Goal: Task Accomplishment & Management: Use online tool/utility

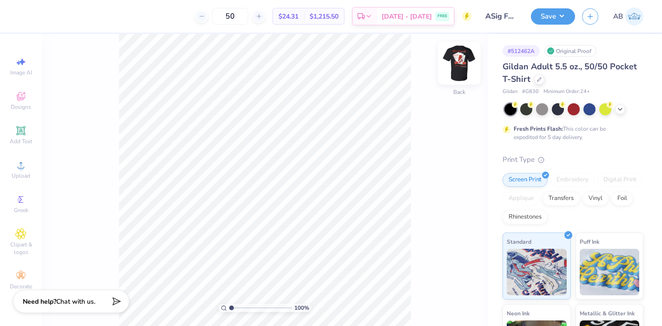
click at [460, 65] on img at bounding box center [459, 63] width 37 height 37
click at [463, 58] on img at bounding box center [459, 63] width 19 height 19
click at [454, 73] on img at bounding box center [459, 63] width 37 height 37
type input "1.81"
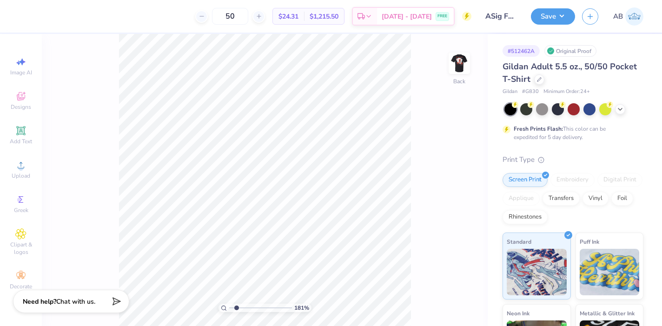
click at [236, 308] on input "range" at bounding box center [260, 308] width 63 height 8
click at [458, 68] on img at bounding box center [459, 63] width 37 height 37
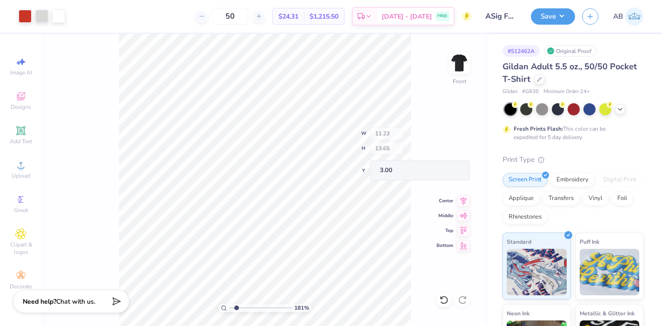
type input "9.82"
type input "5.25"
type input "11.40"
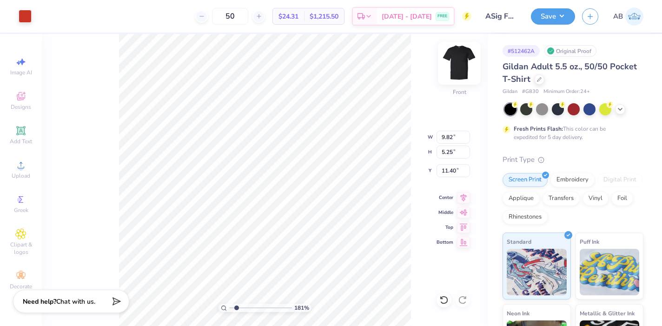
click at [458, 66] on img at bounding box center [459, 63] width 37 height 37
click at [458, 58] on img at bounding box center [459, 63] width 37 height 37
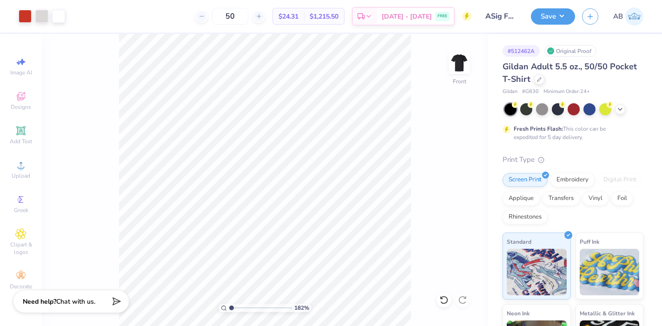
type input "1"
drag, startPoint x: 236, startPoint y: 308, endPoint x: 219, endPoint y: 308, distance: 17.2
click at [219, 308] on div "182 %" at bounding box center [264, 308] width 93 height 8
click at [456, 68] on img at bounding box center [459, 63] width 37 height 37
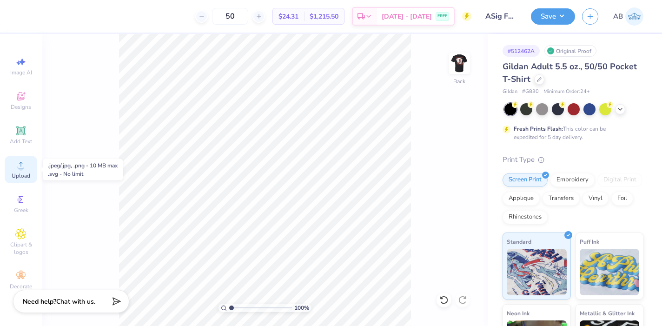
click at [19, 163] on icon at bounding box center [20, 164] width 11 height 11
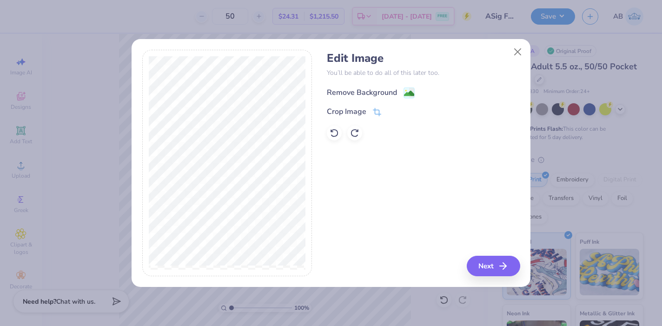
click at [404, 92] on rect at bounding box center [409, 92] width 11 height 11
click at [483, 265] on button "Next" at bounding box center [494, 266] width 53 height 20
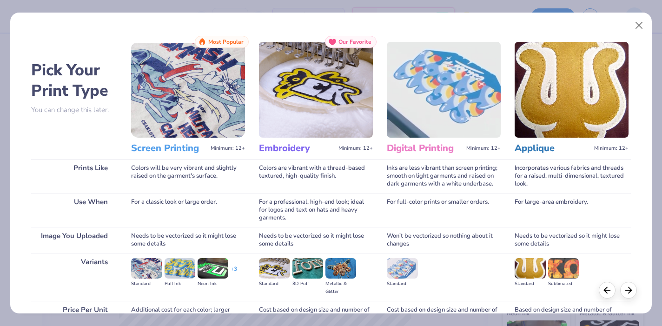
scroll to position [91, 0]
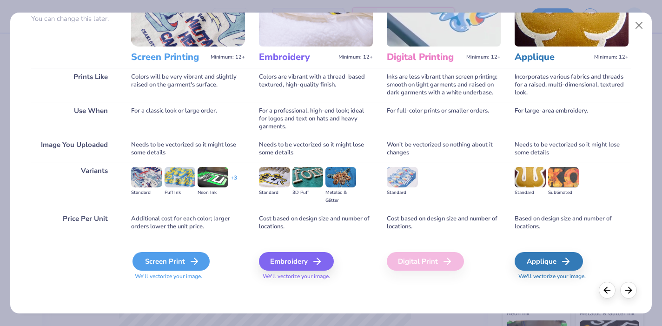
click at [183, 264] on div "Screen Print" at bounding box center [170, 261] width 77 height 19
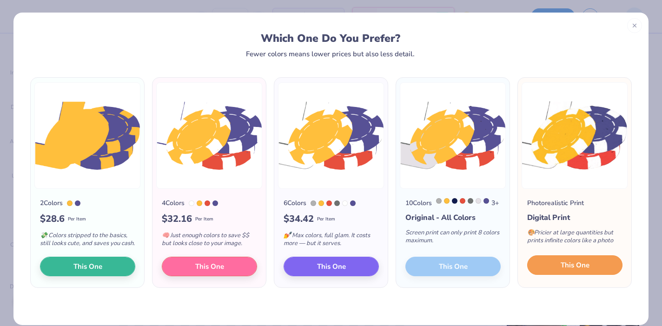
click at [562, 271] on span "This One" at bounding box center [575, 265] width 29 height 11
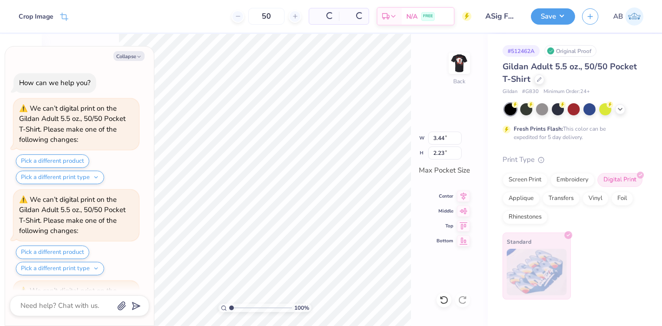
scroll to position [83, 0]
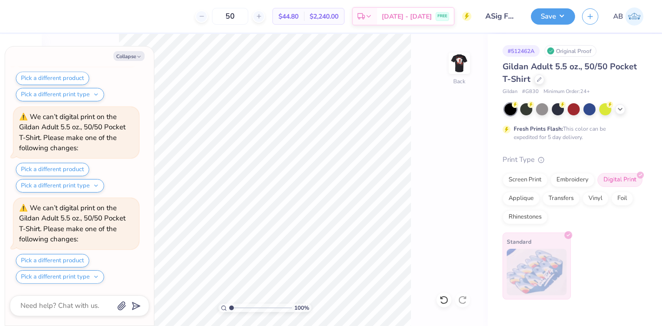
type textarea "x"
drag, startPoint x: 231, startPoint y: 308, endPoint x: 247, endPoint y: 308, distance: 15.8
type input "3.51"
click at [247, 308] on input "range" at bounding box center [260, 308] width 63 height 8
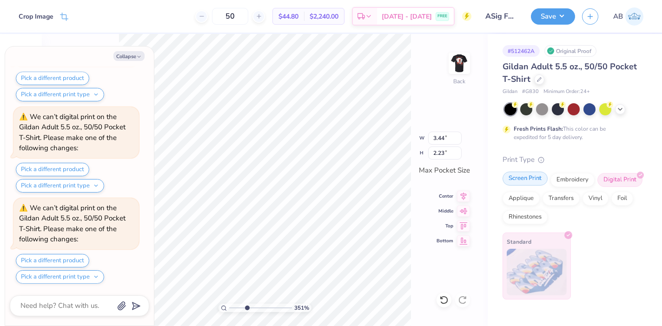
click at [535, 186] on div "Screen Print Embroidery Digital Print Applique Transfers Vinyl Foil Rhinestones" at bounding box center [572, 198] width 141 height 51
click at [533, 181] on div "Screen Print" at bounding box center [524, 179] width 45 height 14
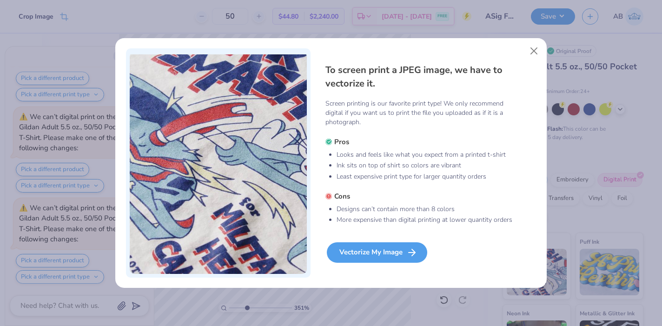
click at [365, 248] on div "Vectorize My Image" at bounding box center [377, 252] width 100 height 20
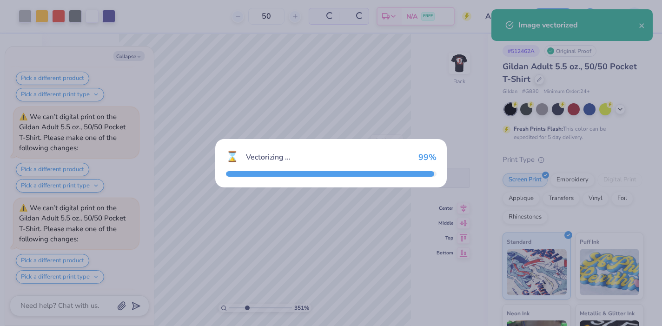
scroll to position [251, 0]
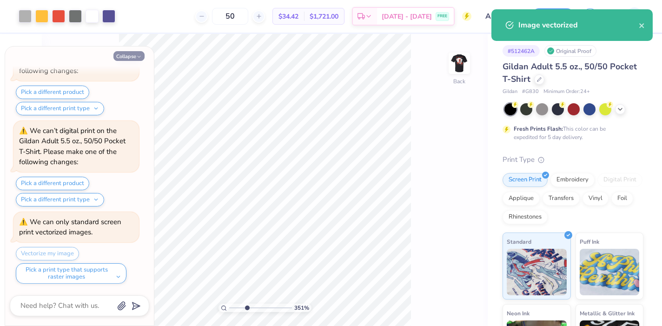
click at [134, 57] on button "Collapse" at bounding box center [128, 56] width 31 height 10
type textarea "x"
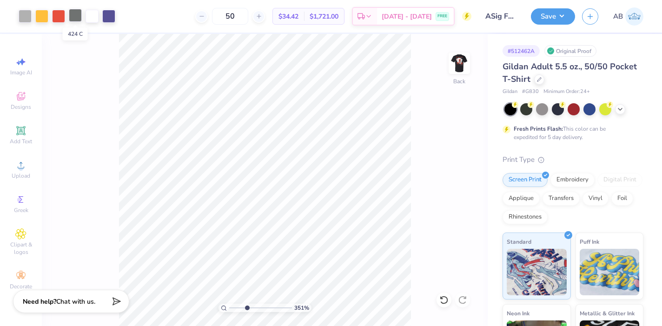
click at [74, 18] on div at bounding box center [75, 15] width 13 height 13
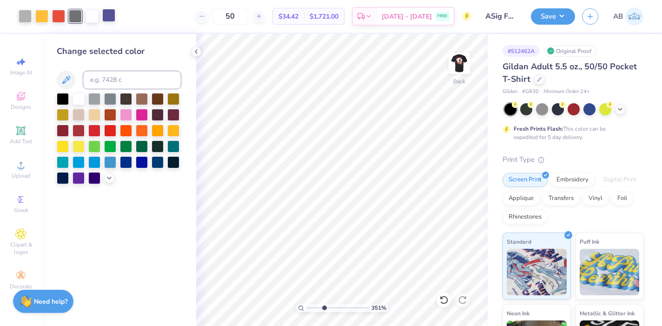
click at [112, 17] on div at bounding box center [108, 15] width 13 height 13
click at [104, 82] on input at bounding box center [132, 80] width 99 height 19
type input "7626"
click at [57, 16] on div at bounding box center [58, 15] width 13 height 13
click at [95, 78] on input at bounding box center [132, 80] width 99 height 19
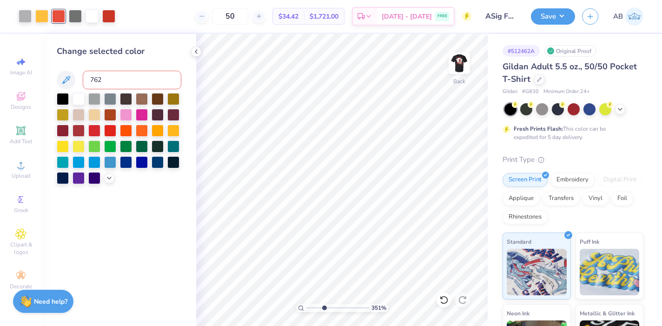
type input "7626"
click at [42, 16] on div at bounding box center [41, 15] width 13 height 13
click at [112, 81] on input at bounding box center [132, 80] width 99 height 19
type input "7626"
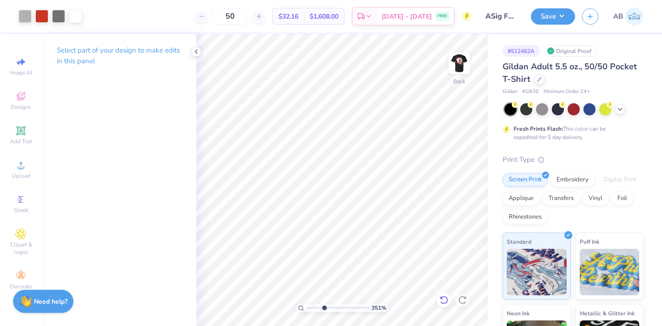
click at [447, 304] on icon at bounding box center [443, 299] width 9 height 9
click at [442, 300] on icon at bounding box center [443, 299] width 9 height 9
click at [21, 180] on div "Upload" at bounding box center [21, 169] width 33 height 27
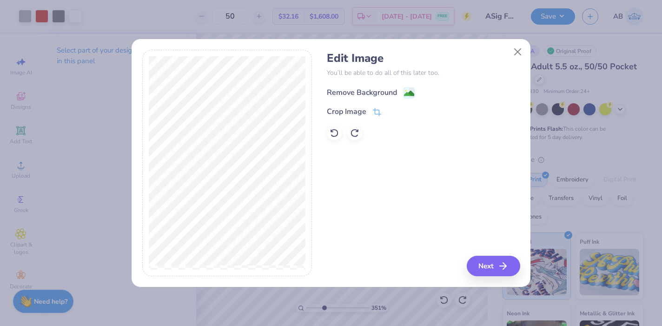
click at [402, 91] on div "Remove Background" at bounding box center [371, 93] width 88 height 12
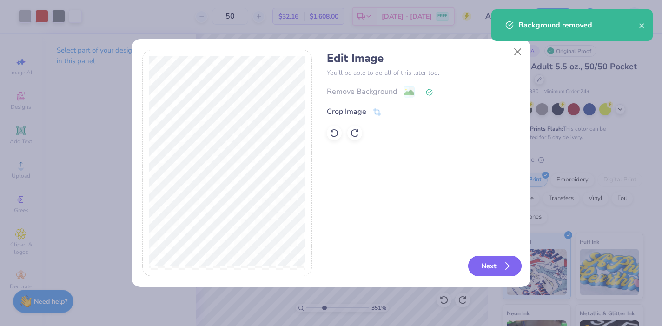
click at [482, 262] on button "Next" at bounding box center [494, 266] width 53 height 20
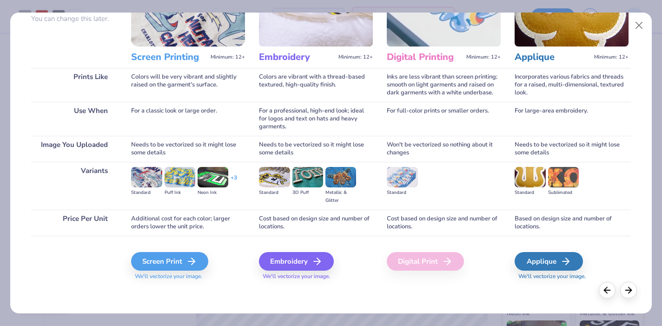
scroll to position [82, 0]
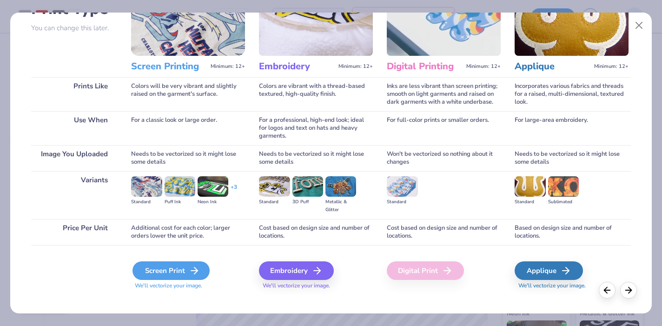
click at [156, 275] on div "Screen Print" at bounding box center [170, 270] width 77 height 19
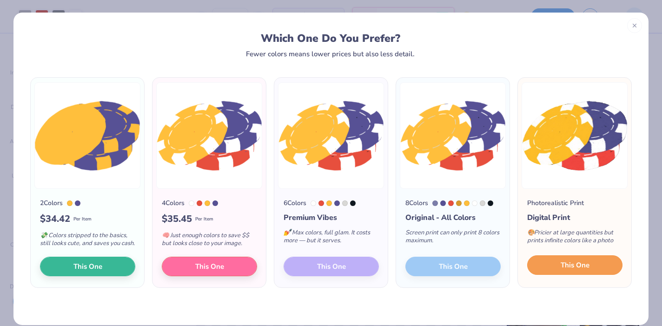
click at [565, 270] on span "This One" at bounding box center [575, 265] width 29 height 11
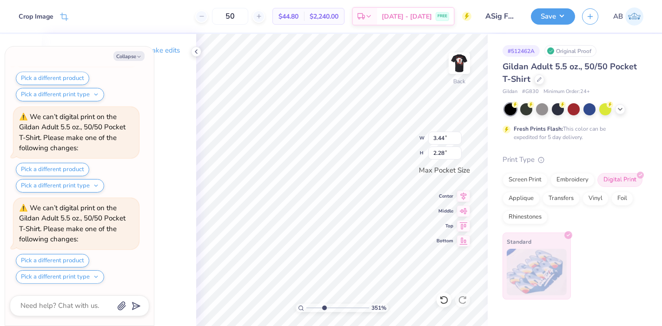
scroll to position [706, 0]
type textarea "x"
type input "2.12"
type input "1.41"
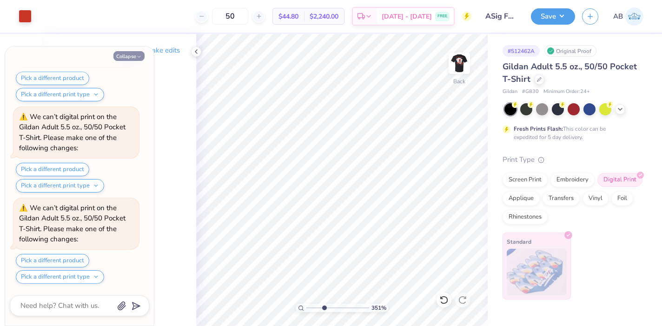
click at [133, 56] on button "Collapse" at bounding box center [128, 56] width 31 height 10
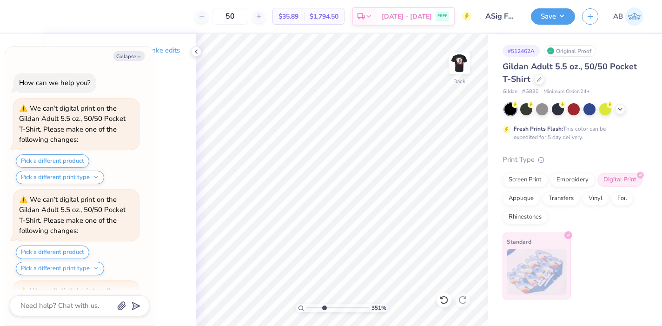
scroll to position [1253, 0]
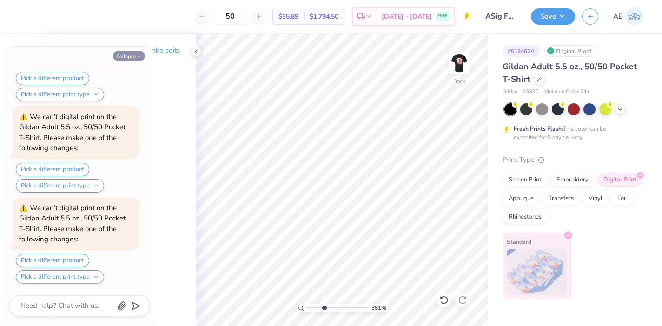
click at [121, 52] on button "Collapse" at bounding box center [128, 56] width 31 height 10
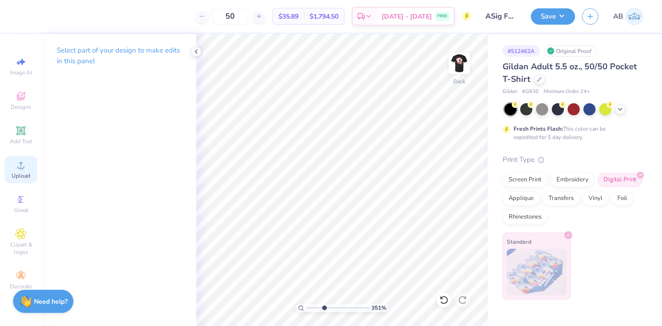
click at [17, 165] on icon at bounding box center [20, 164] width 11 height 11
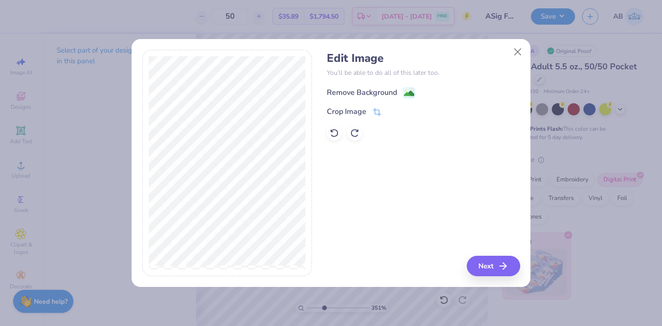
click at [397, 91] on div "Remove Background" at bounding box center [371, 93] width 88 height 12
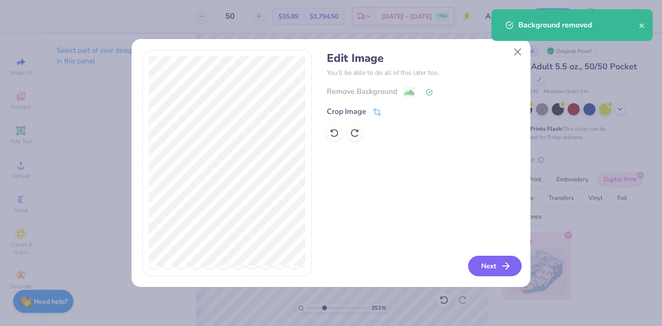
click at [481, 271] on button "Next" at bounding box center [494, 266] width 53 height 20
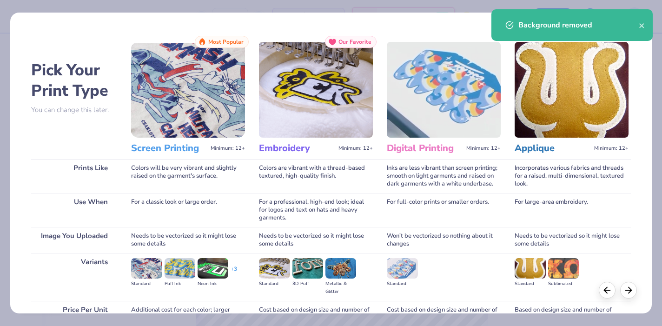
scroll to position [91, 0]
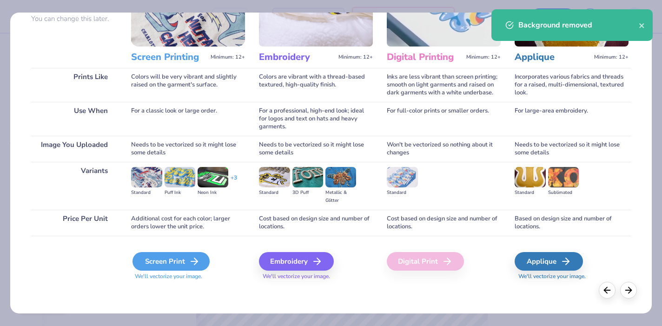
click at [157, 263] on div "Screen Print" at bounding box center [170, 261] width 77 height 19
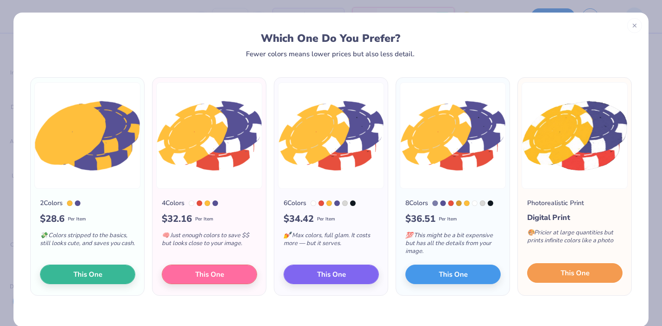
click at [574, 273] on span "This One" at bounding box center [575, 273] width 29 height 11
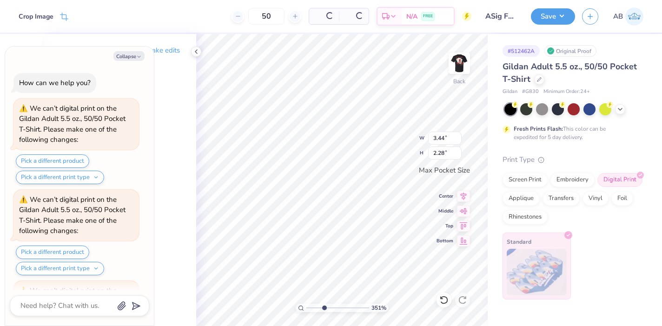
scroll to position [1617, 0]
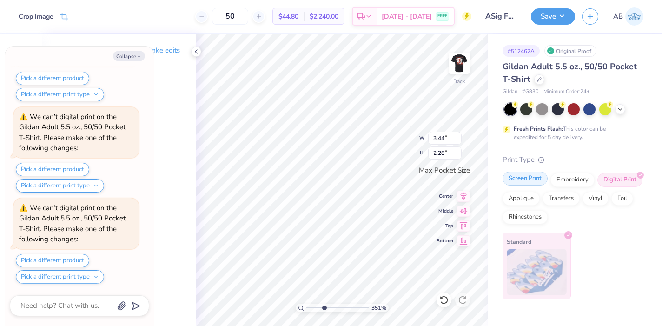
click at [534, 181] on div "Screen Print" at bounding box center [524, 179] width 45 height 14
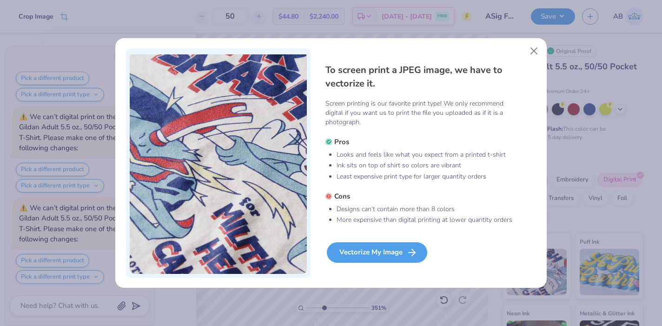
click at [395, 257] on div "Vectorize My Image" at bounding box center [377, 252] width 100 height 20
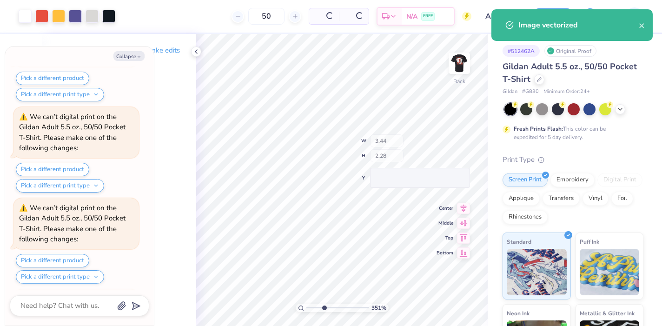
scroll to position [1695, 0]
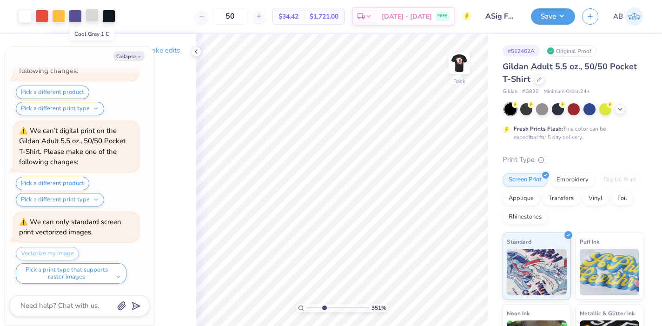
click at [91, 15] on div at bounding box center [92, 15] width 13 height 13
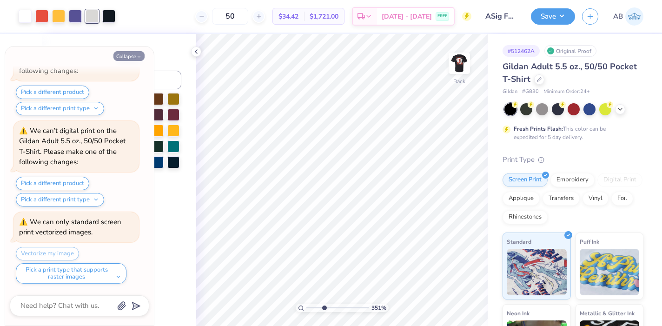
click at [124, 53] on button "Collapse" at bounding box center [128, 56] width 31 height 10
type textarea "x"
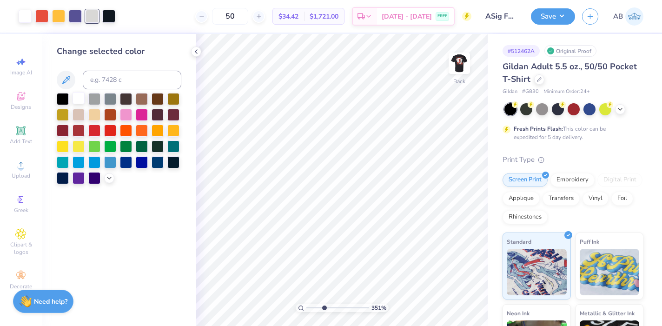
click at [79, 98] on div at bounding box center [79, 98] width 12 height 12
click at [97, 18] on div at bounding box center [92, 15] width 13 height 13
click at [79, 98] on div at bounding box center [79, 98] width 12 height 12
click at [56, 16] on div at bounding box center [58, 15] width 13 height 13
click at [95, 76] on input at bounding box center [132, 80] width 99 height 19
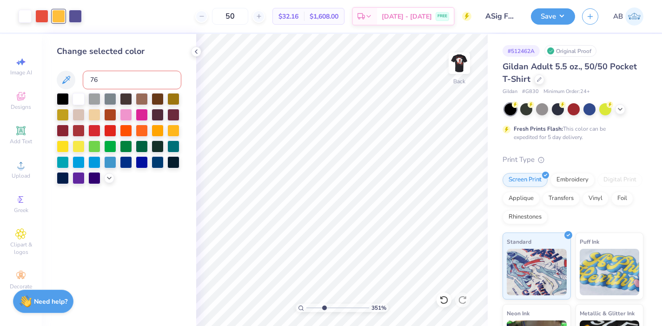
type input "7"
click at [194, 53] on icon at bounding box center [195, 51] width 7 height 7
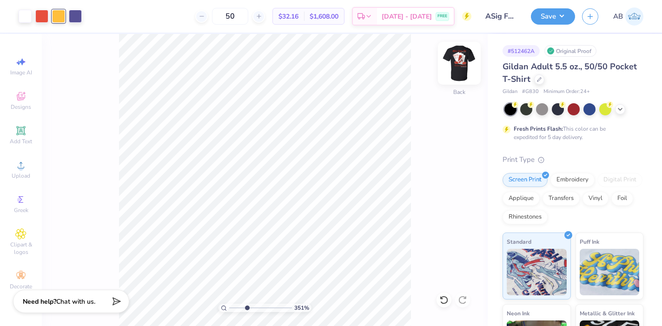
click at [466, 63] on img at bounding box center [459, 63] width 37 height 37
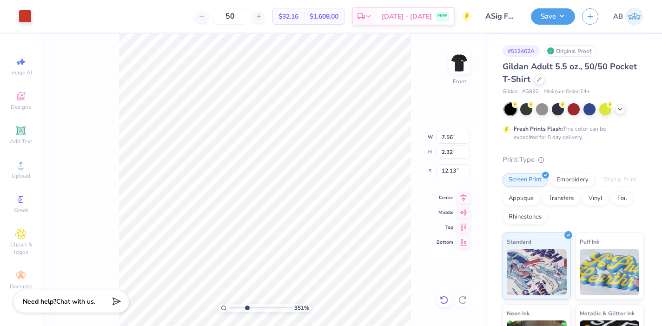
click at [446, 298] on icon at bounding box center [443, 299] width 9 height 9
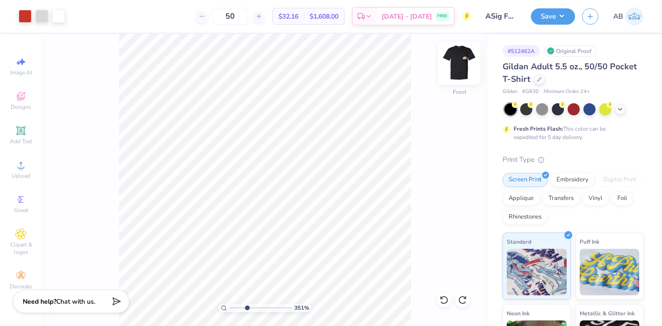
click at [462, 66] on img at bounding box center [459, 63] width 37 height 37
click at [44, 20] on div at bounding box center [41, 15] width 13 height 13
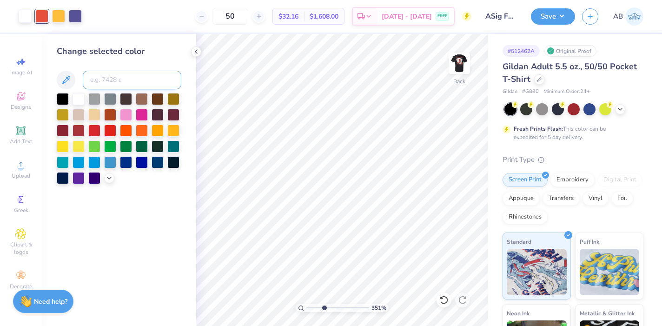
click at [97, 74] on input at bounding box center [132, 80] width 99 height 19
type input "7626"
click at [59, 16] on div at bounding box center [58, 15] width 13 height 13
click at [98, 83] on input at bounding box center [132, 80] width 99 height 19
type input "7626"
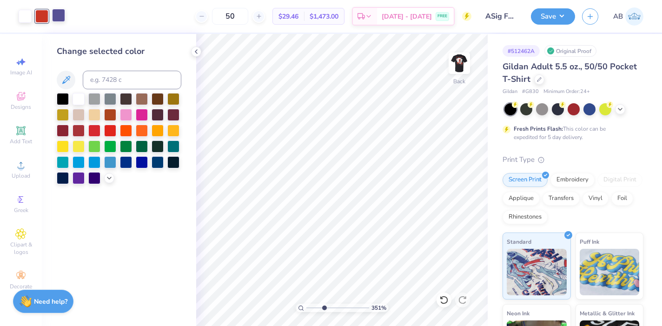
click at [60, 18] on div at bounding box center [58, 15] width 13 height 13
click at [101, 87] on input at bounding box center [132, 80] width 99 height 19
type input "7626"
drag, startPoint x: 324, startPoint y: 306, endPoint x: 315, endPoint y: 306, distance: 9.3
type input "2.06"
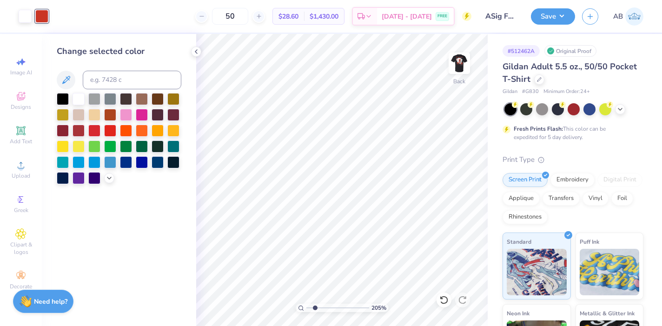
click at [315, 306] on input "range" at bounding box center [337, 308] width 63 height 8
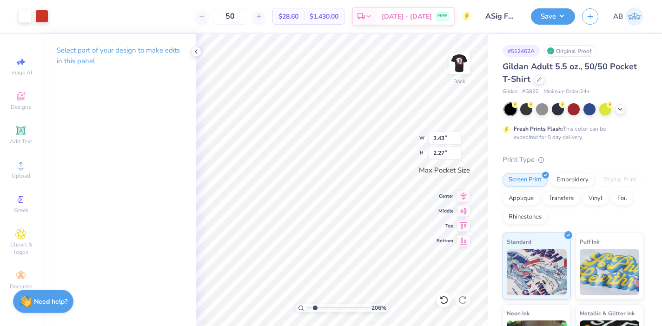
type input "2.20"
type input "1.46"
click at [467, 193] on icon at bounding box center [463, 194] width 13 height 11
click at [464, 213] on icon at bounding box center [463, 209] width 13 height 11
click at [458, 67] on img at bounding box center [459, 63] width 37 height 37
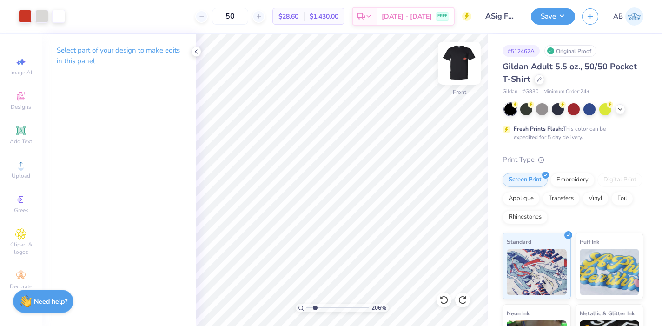
click at [465, 60] on img at bounding box center [459, 63] width 37 height 37
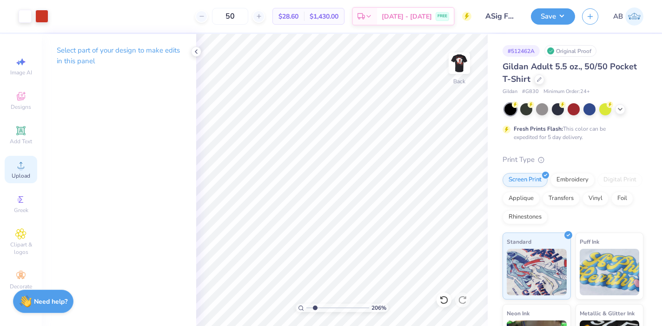
click at [22, 172] on span "Upload" at bounding box center [21, 175] width 19 height 7
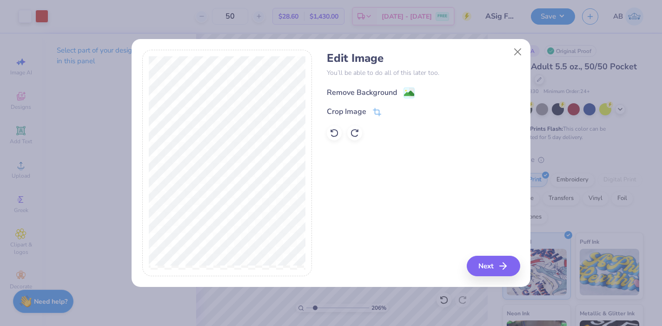
click at [402, 92] on div "Remove Background" at bounding box center [371, 93] width 88 height 12
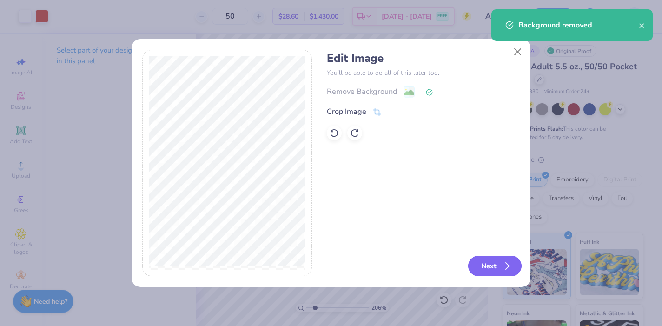
click at [485, 266] on button "Next" at bounding box center [494, 266] width 53 height 20
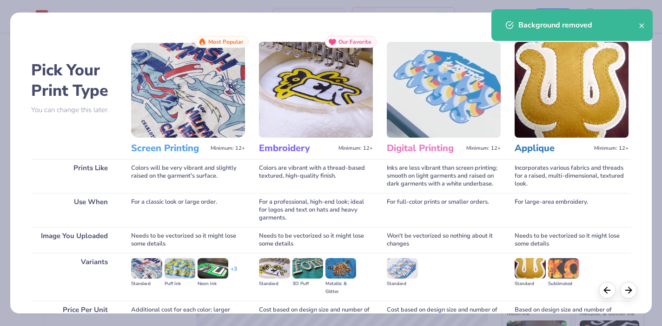
scroll to position [91, 0]
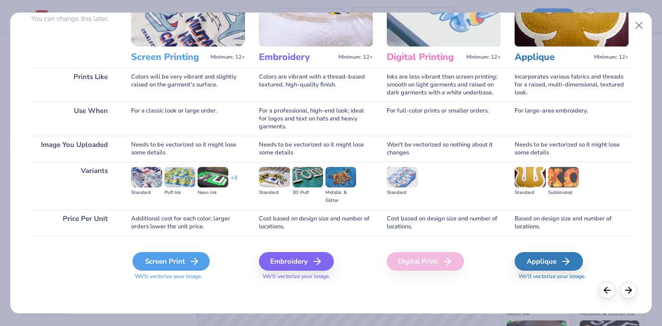
click at [165, 260] on div "Screen Print" at bounding box center [170, 261] width 77 height 19
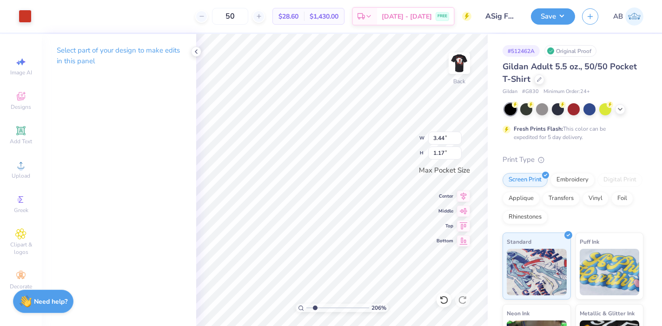
type input "2.09"
type input "0.71"
click at [462, 198] on icon at bounding box center [463, 194] width 13 height 11
click at [462, 213] on icon at bounding box center [463, 209] width 13 height 11
type input "1"
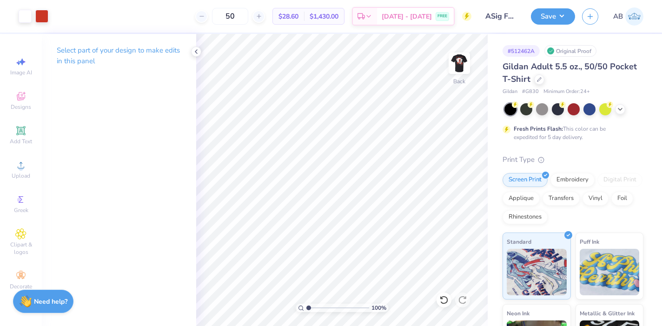
click at [288, 307] on div "100 %" at bounding box center [342, 180] width 292 height 292
click at [549, 16] on button "Save" at bounding box center [553, 15] width 44 height 16
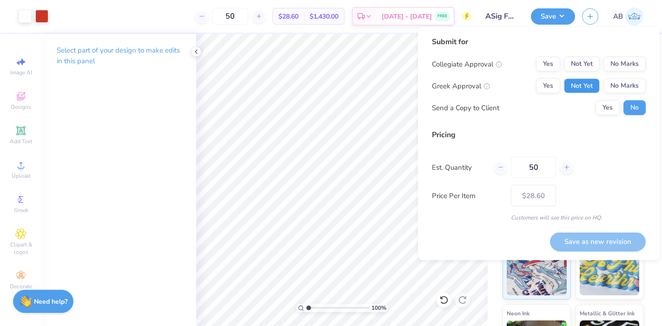
click at [588, 87] on button "Not Yet" at bounding box center [582, 86] width 36 height 15
click at [625, 61] on button "No Marks" at bounding box center [624, 64] width 42 height 15
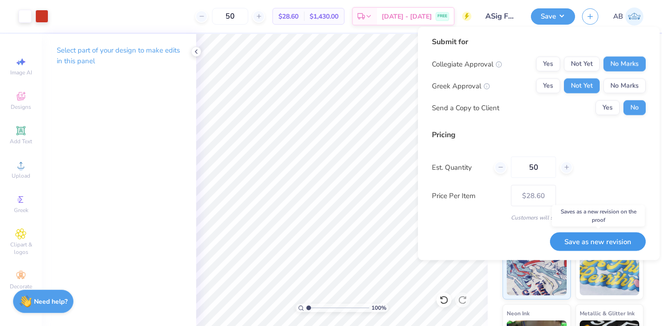
click at [583, 242] on button "Save as new revision" at bounding box center [598, 241] width 96 height 19
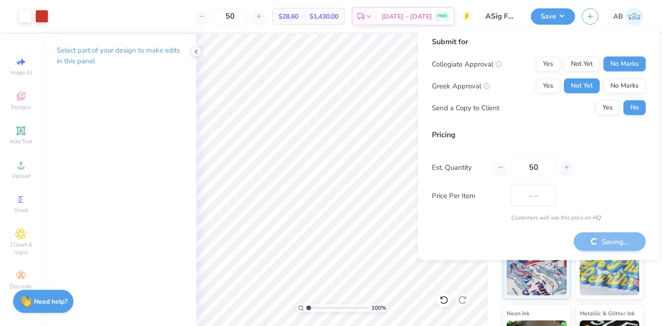
type input "$28.60"
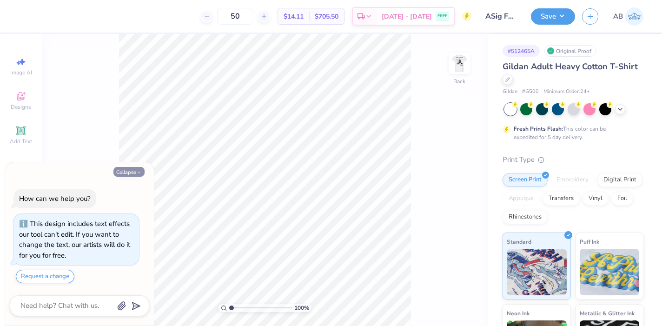
click at [129, 170] on button "Collapse" at bounding box center [128, 172] width 31 height 10
type textarea "x"
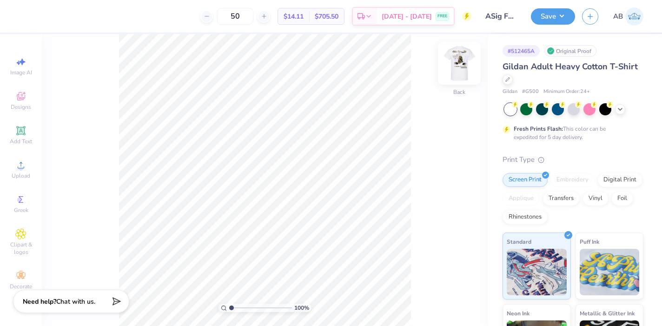
click at [458, 66] on img at bounding box center [459, 63] width 37 height 37
click at [26, 18] on div at bounding box center [25, 15] width 13 height 13
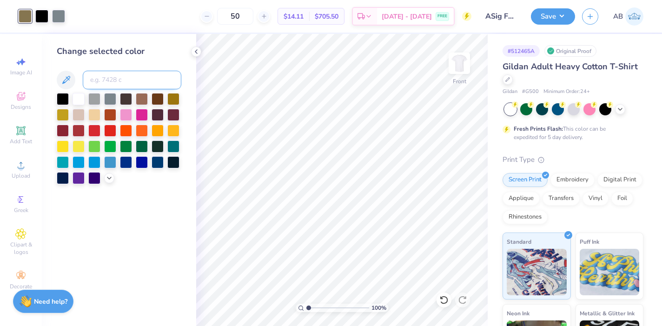
click at [113, 80] on input at bounding box center [132, 80] width 99 height 19
type input "7626"
drag, startPoint x: 308, startPoint y: 308, endPoint x: 310, endPoint y: 304, distance: 4.8
type input "1.37"
click at [310, 304] on input "range" at bounding box center [337, 308] width 63 height 8
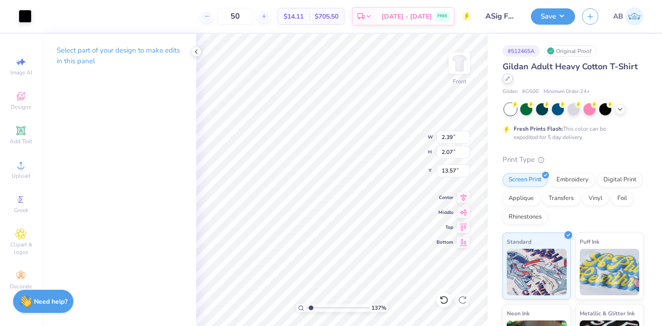
click at [507, 82] on div at bounding box center [507, 78] width 10 height 10
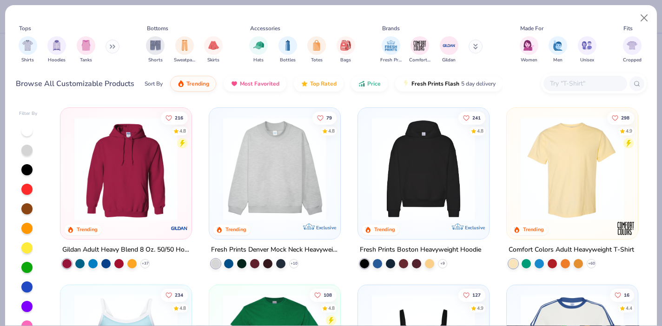
click at [553, 86] on input "text" at bounding box center [585, 83] width 72 height 11
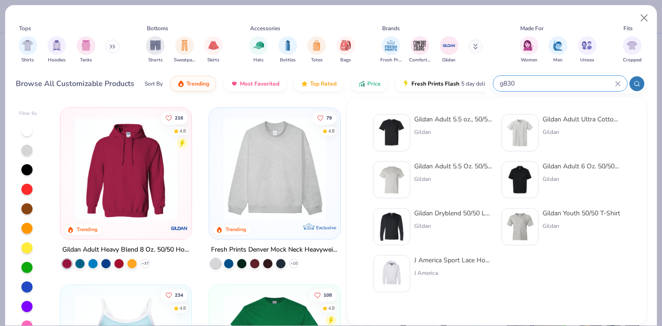
type input "g830"
click at [450, 117] on div "Gildan Adult 5.5 oz., 50/50 Pocket T-Shirt" at bounding box center [453, 119] width 78 height 10
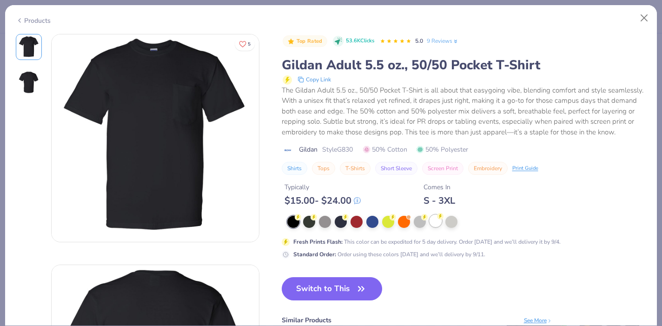
click at [435, 220] on div at bounding box center [435, 221] width 12 height 12
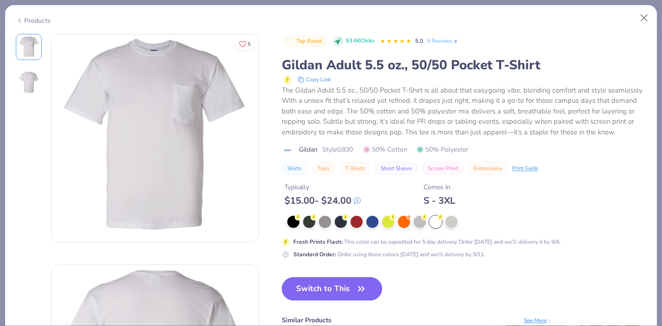
click at [322, 290] on button "Switch to This" at bounding box center [332, 288] width 101 height 23
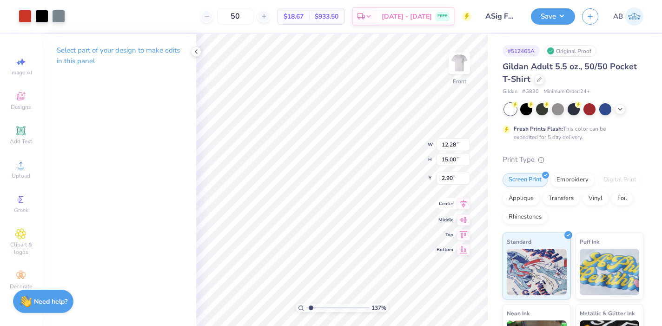
click at [463, 206] on icon at bounding box center [464, 203] width 6 height 8
click at [306, 308] on input "range" at bounding box center [337, 308] width 63 height 8
type input "1.43"
click at [311, 306] on input "range" at bounding box center [337, 308] width 63 height 8
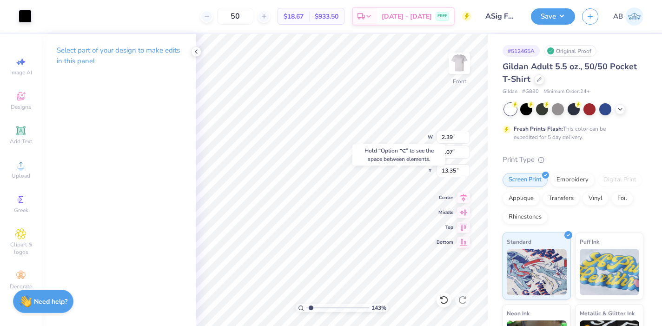
type input "13.47"
click at [442, 300] on icon at bounding box center [443, 299] width 9 height 9
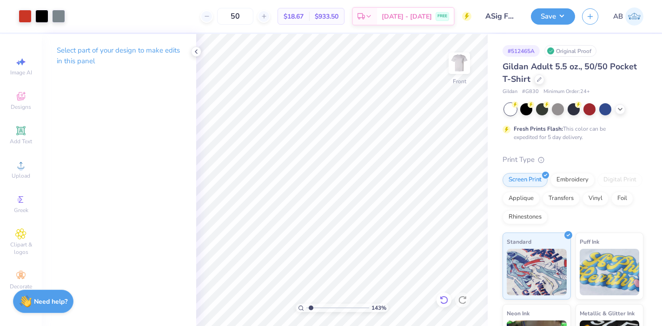
click at [442, 299] on icon at bounding box center [443, 299] width 9 height 9
click at [441, 300] on icon at bounding box center [443, 299] width 9 height 9
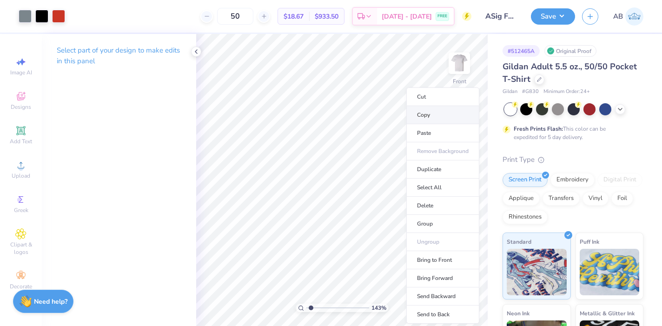
click at [425, 115] on li "Copy" at bounding box center [442, 115] width 73 height 18
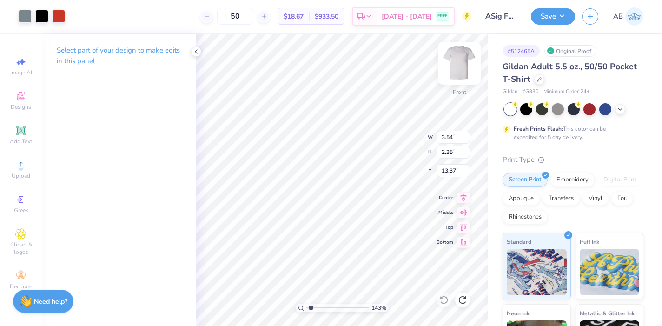
click at [459, 56] on img at bounding box center [459, 63] width 37 height 37
type input "2.29"
type input "1.52"
click at [459, 68] on img at bounding box center [459, 63] width 37 height 37
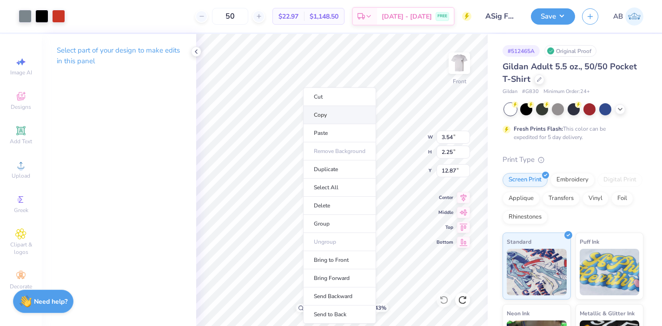
click at [319, 115] on li "Copy" at bounding box center [339, 115] width 73 height 18
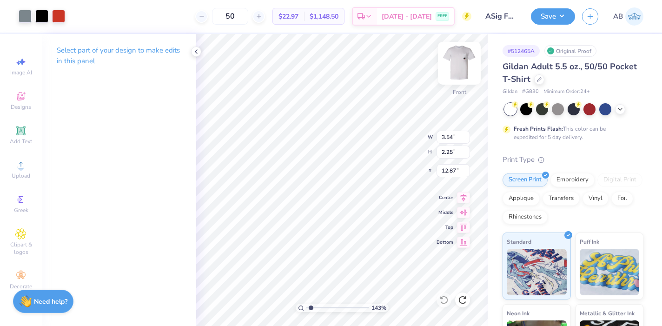
click at [456, 68] on img at bounding box center [459, 63] width 37 height 37
type input "3.44"
type input "2.19"
type input "1.55"
type input "1.34"
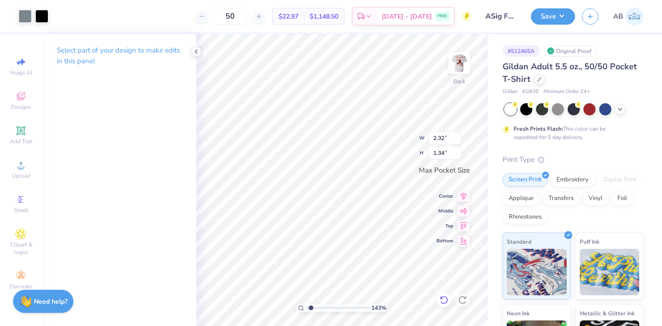
click at [444, 300] on icon at bounding box center [443, 299] width 9 height 9
type input "2.29"
type input "1.40"
type input "1.31"
type input "0.87"
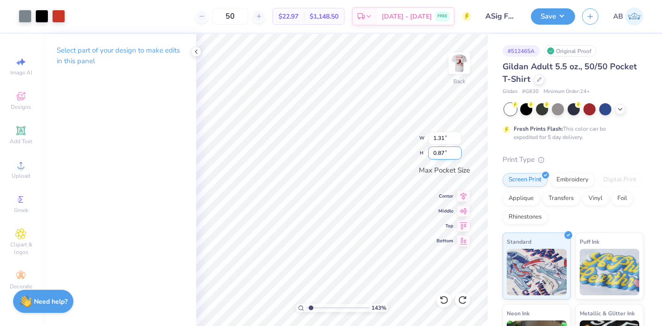
click at [403, 154] on div "143 % Back W 1.31 1.31 " H 0.87 0.87 " Max Pocket Size Center Middle Top Bottom" at bounding box center [341, 180] width 291 height 292
click at [387, 152] on div "143 % Back W 1.31 1.31 " H 0.87 0.87 " Max Pocket Size Center Middle Top Bottom" at bounding box center [341, 180] width 291 height 292
drag, startPoint x: 312, startPoint y: 307, endPoint x: 319, endPoint y: 306, distance: 6.7
type input "2.7"
click at [319, 306] on input "range" at bounding box center [337, 308] width 63 height 8
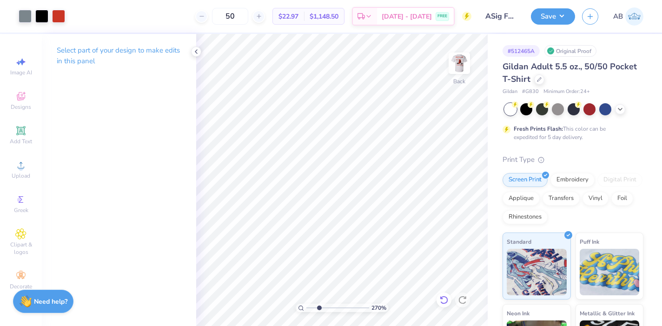
click at [444, 302] on icon at bounding box center [443, 299] width 9 height 9
click at [462, 62] on img at bounding box center [459, 63] width 37 height 37
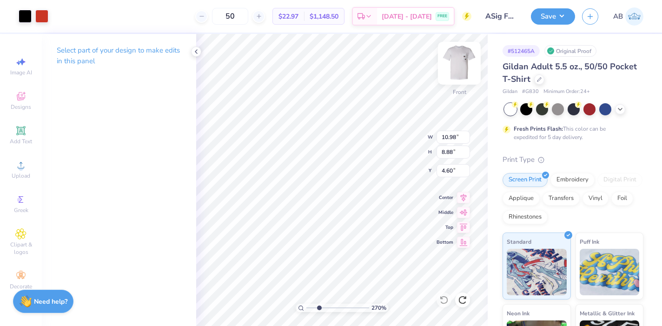
click at [458, 62] on img at bounding box center [459, 63] width 37 height 37
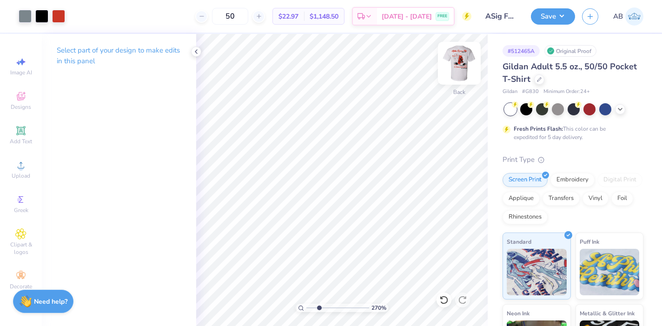
click at [467, 62] on img at bounding box center [459, 63] width 37 height 37
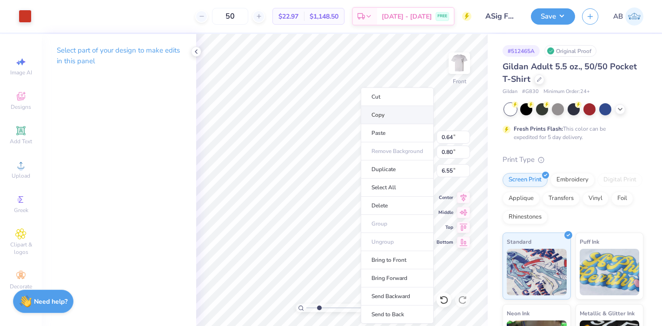
click at [379, 114] on li "Copy" at bounding box center [397, 115] width 73 height 18
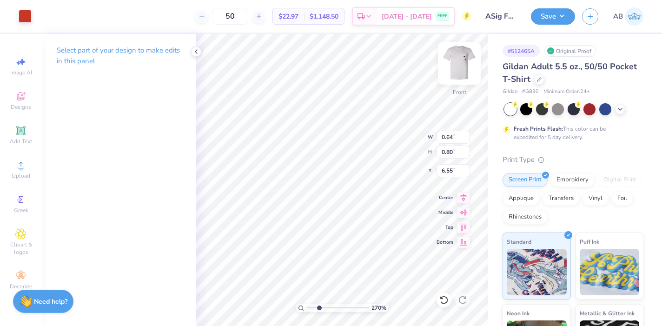
click at [456, 68] on img at bounding box center [459, 63] width 37 height 37
type input "0.54"
type input "0.74"
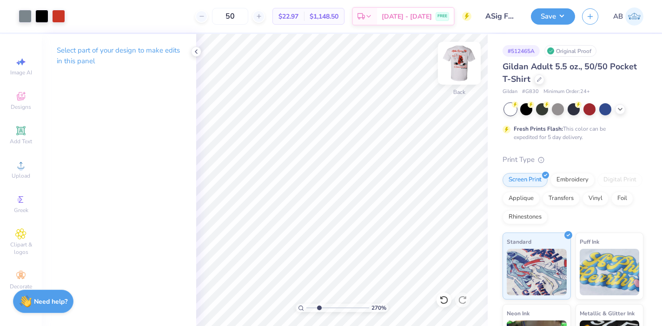
click at [456, 67] on img at bounding box center [459, 63] width 37 height 37
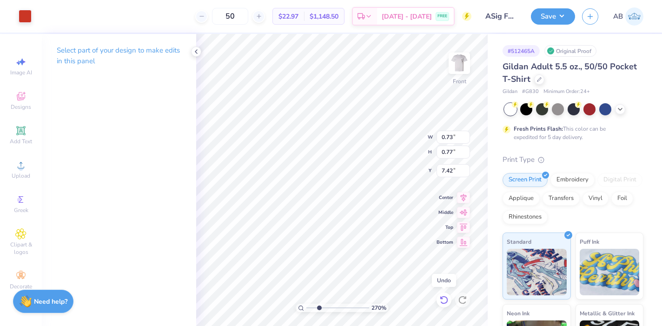
click at [445, 300] on icon at bounding box center [443, 299] width 9 height 9
type input "7.35"
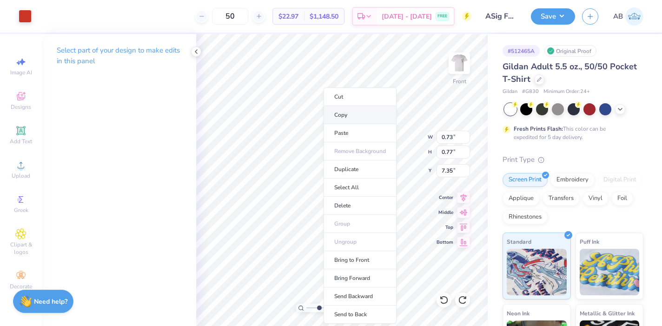
click at [333, 116] on li "Copy" at bounding box center [359, 115] width 73 height 18
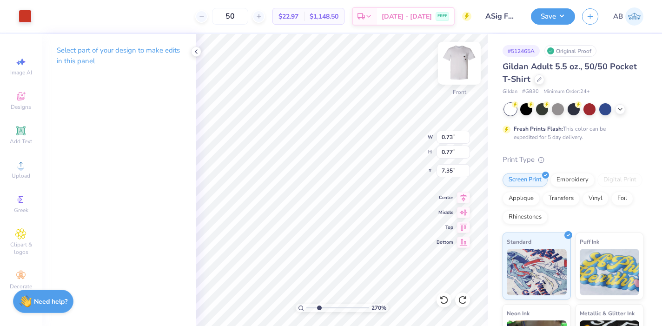
click at [462, 61] on img at bounding box center [459, 63] width 37 height 37
click at [456, 70] on img at bounding box center [459, 63] width 37 height 37
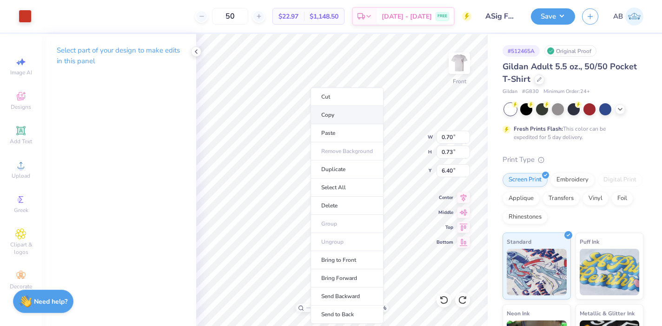
click at [329, 116] on li "Copy" at bounding box center [346, 115] width 73 height 18
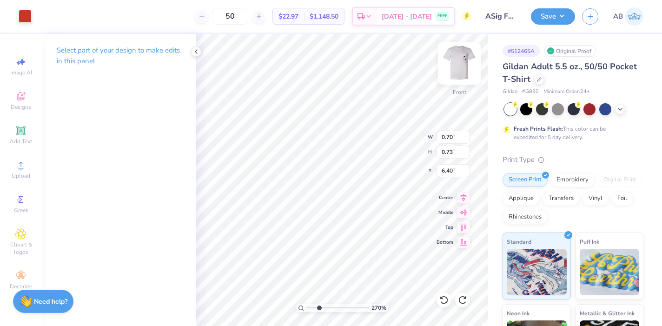
click at [461, 57] on img at bounding box center [459, 63] width 37 height 37
type input "0.54"
type input "0.74"
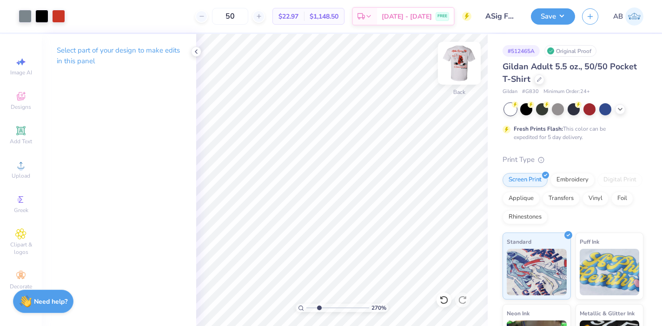
click at [462, 64] on img at bounding box center [459, 63] width 37 height 37
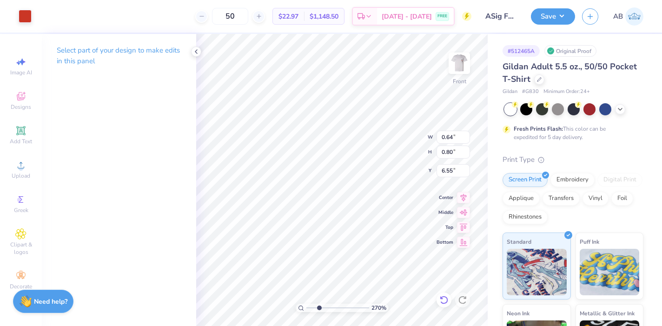
click at [441, 296] on icon at bounding box center [443, 299] width 9 height 9
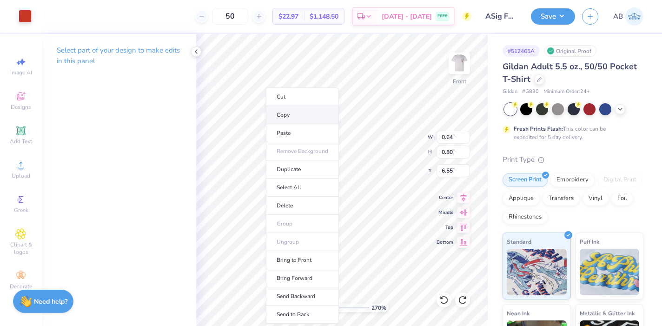
click at [284, 113] on li "Copy" at bounding box center [302, 115] width 73 height 18
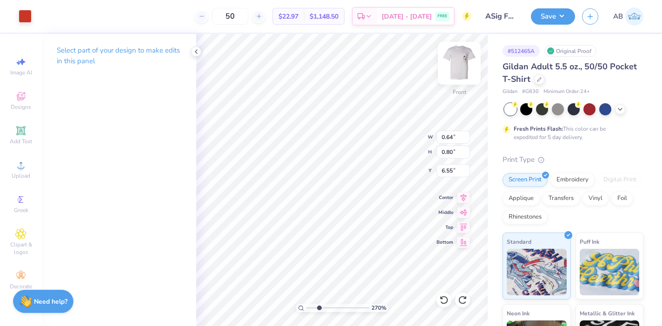
click at [458, 65] on img at bounding box center [459, 63] width 37 height 37
type input "0.73"
type input "0.77"
type input "0.64"
type input "0.80"
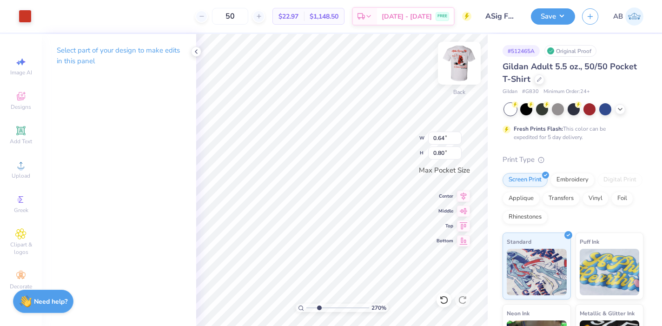
type input "0.70"
type input "0.73"
click at [409, 149] on div "270 % Back W 0.70 0.70 " H 0.73 0.73 " Max Pocket Size Center Middle Top Bottom" at bounding box center [341, 180] width 291 height 292
type input "2.65"
type input "1.51"
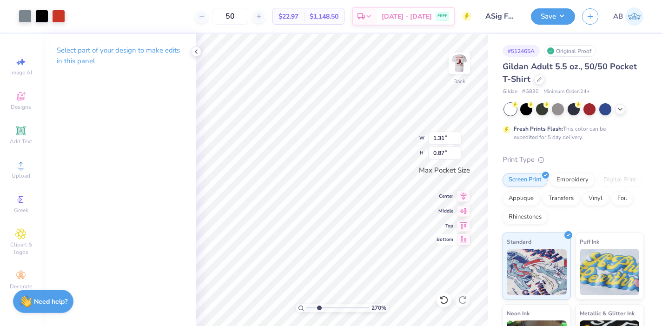
type input "1.82"
type input "1.21"
type input "2.75"
type input "0.98"
click at [387, 131] on div "270 % Back W 2.75 H 0.98 Y Center Middle Top Bottom" at bounding box center [341, 180] width 291 height 292
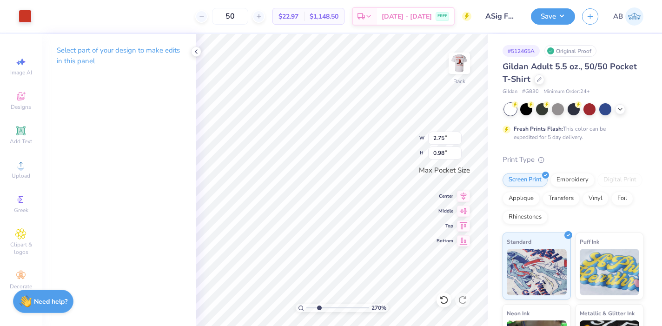
type input "2.77"
type input "0.99"
type input "2.05"
type input "1.37"
click at [44, 17] on div at bounding box center [41, 15] width 13 height 13
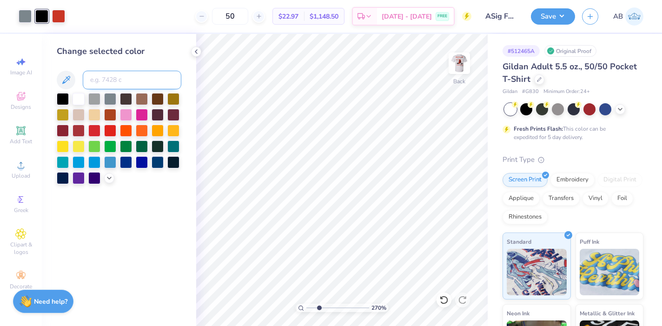
click at [115, 83] on input at bounding box center [132, 80] width 99 height 19
type input "7626"
click at [26, 18] on div at bounding box center [25, 15] width 13 height 13
click at [116, 85] on input at bounding box center [132, 80] width 99 height 19
type input "7626"
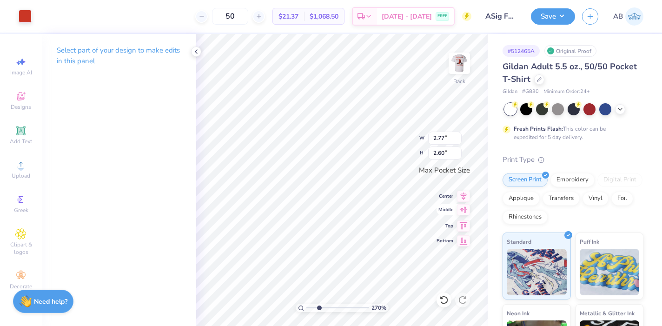
click at [461, 211] on icon at bounding box center [464, 209] width 8 height 6
click at [28, 14] on div at bounding box center [25, 15] width 13 height 13
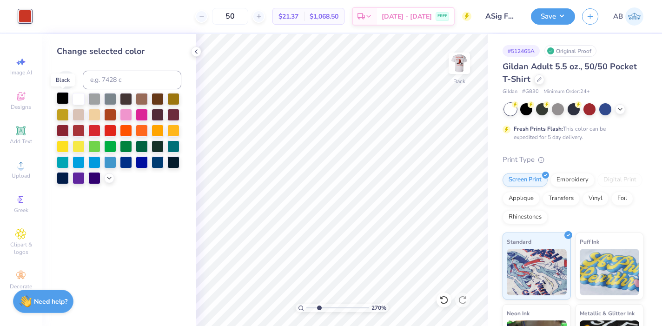
click at [65, 93] on div at bounding box center [63, 98] width 12 height 12
drag, startPoint x: 319, startPoint y: 308, endPoint x: 303, endPoint y: 308, distance: 15.8
type input "1"
click at [306, 308] on input "range" at bounding box center [337, 308] width 63 height 8
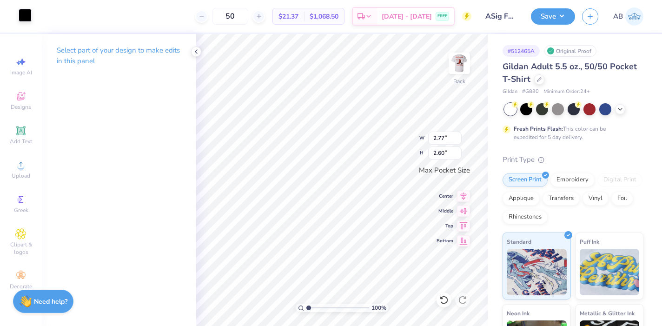
click at [26, 16] on div at bounding box center [25, 15] width 13 height 13
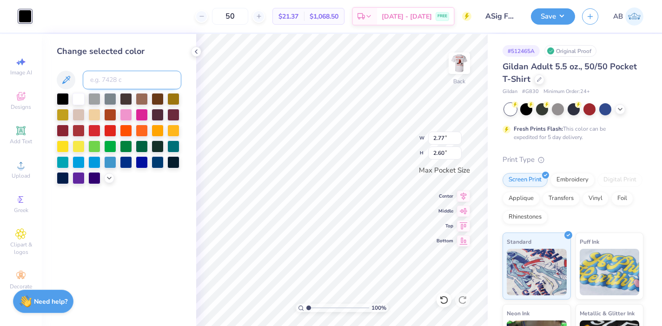
click at [127, 83] on input at bounding box center [132, 80] width 99 height 19
type input "7626"
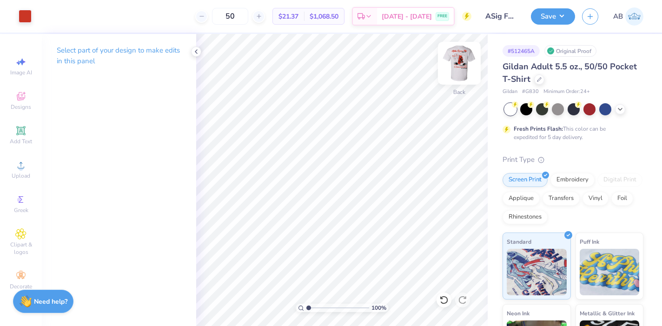
click at [457, 69] on img at bounding box center [459, 63] width 37 height 37
click at [457, 64] on img at bounding box center [459, 63] width 37 height 37
click at [549, 17] on button "Save" at bounding box center [553, 15] width 44 height 16
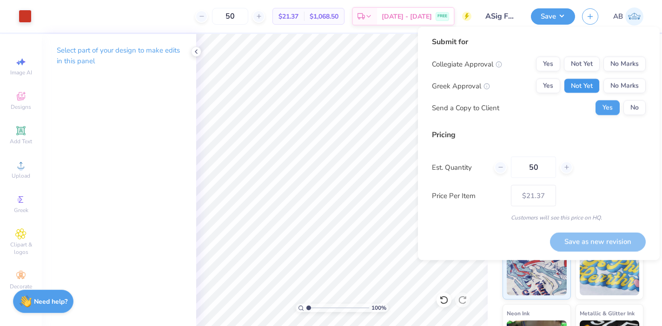
click at [574, 82] on button "Not Yet" at bounding box center [582, 86] width 36 height 15
click at [613, 66] on button "No Marks" at bounding box center [624, 64] width 42 height 15
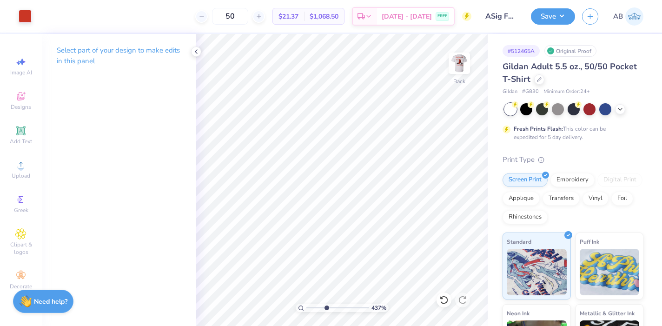
drag, startPoint x: 308, startPoint y: 308, endPoint x: 326, endPoint y: 306, distance: 18.7
type input "3.87"
click at [326, 306] on input "range" at bounding box center [337, 308] width 63 height 8
type input "0.60"
type input "0.83"
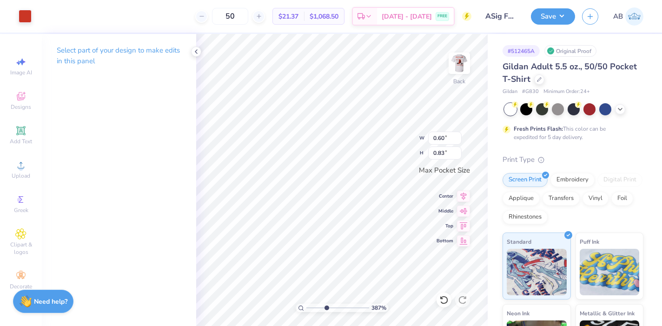
type input "0.80"
click at [442, 299] on icon at bounding box center [443, 299] width 9 height 9
type input "0.81"
type input "0.85"
click at [446, 300] on icon at bounding box center [443, 299] width 9 height 9
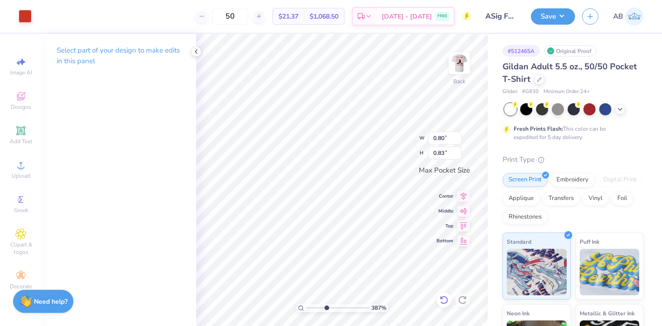
type input "0.82"
drag, startPoint x: 325, startPoint y: 306, endPoint x: 306, endPoint y: 306, distance: 18.6
click at [306, 306] on input "range" at bounding box center [337, 308] width 63 height 8
drag, startPoint x: 309, startPoint y: 308, endPoint x: 320, endPoint y: 309, distance: 10.8
type input "2.88"
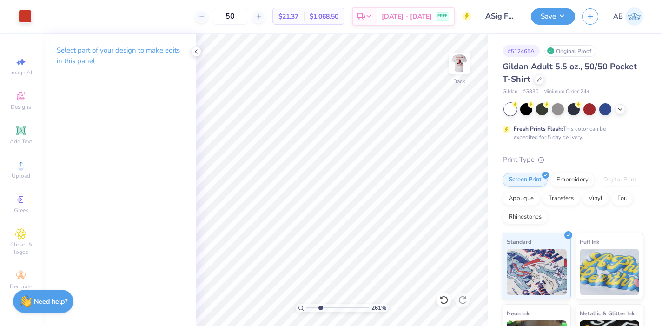
click at [320, 309] on input "range" at bounding box center [337, 308] width 63 height 8
type input "2.03"
type input "0.71"
click at [461, 196] on icon at bounding box center [463, 194] width 13 height 11
click at [463, 213] on icon at bounding box center [463, 209] width 13 height 11
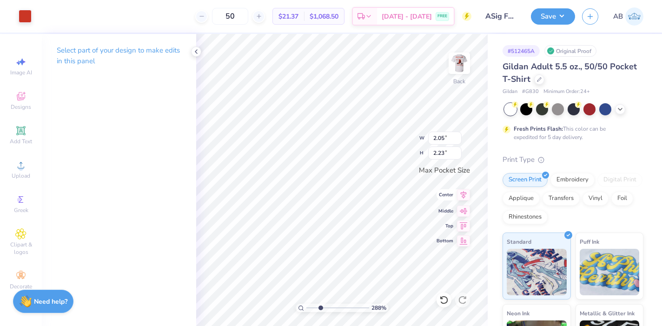
click at [464, 193] on icon at bounding box center [463, 194] width 13 height 11
drag, startPoint x: 318, startPoint y: 307, endPoint x: 309, endPoint y: 307, distance: 9.3
type input "1.1"
click at [309, 307] on input "range" at bounding box center [337, 308] width 63 height 8
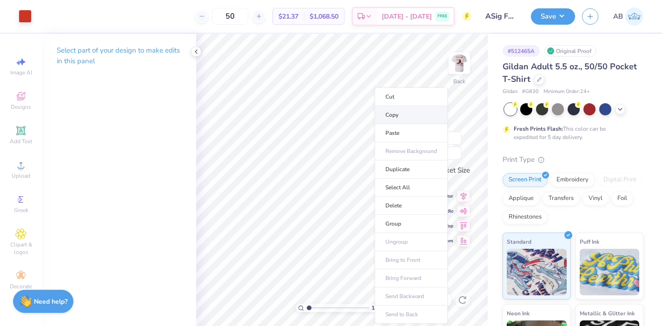
click at [389, 114] on li "Copy" at bounding box center [411, 115] width 73 height 18
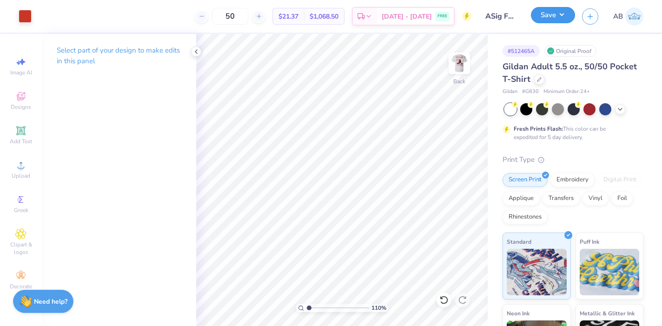
click at [545, 16] on button "Save" at bounding box center [553, 15] width 44 height 16
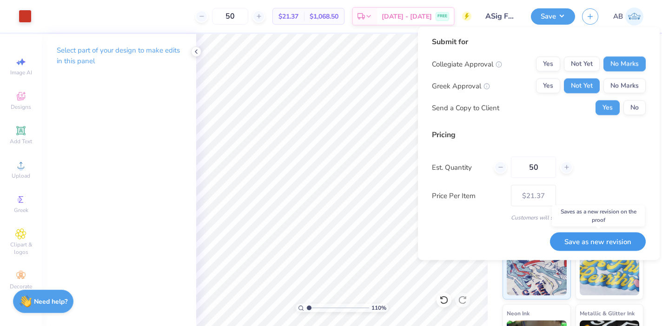
click at [593, 238] on button "Save as new revision" at bounding box center [598, 241] width 96 height 19
type input "$21.37"
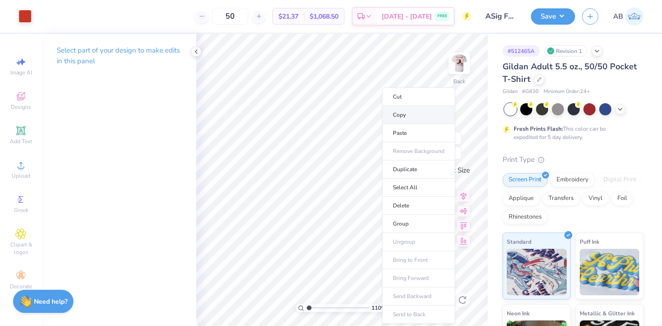
click at [403, 116] on li "Copy" at bounding box center [418, 115] width 73 height 18
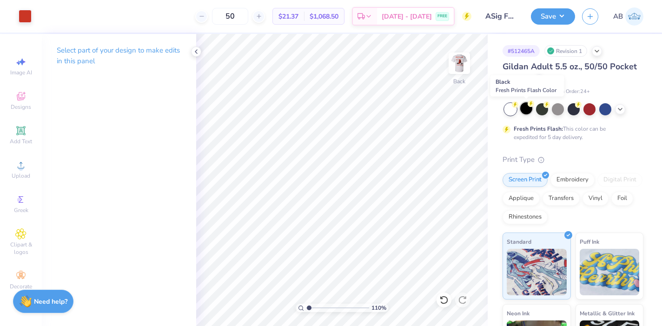
click at [528, 109] on div at bounding box center [526, 108] width 12 height 12
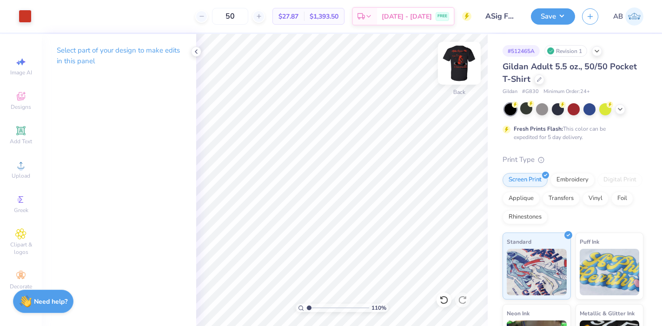
click at [451, 62] on img at bounding box center [459, 63] width 37 height 37
click at [439, 300] on icon at bounding box center [443, 299] width 9 height 9
click at [618, 112] on div at bounding box center [620, 108] width 10 height 10
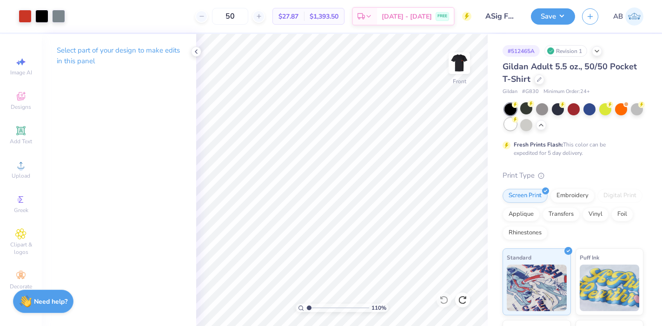
click at [508, 129] on div at bounding box center [510, 124] width 12 height 12
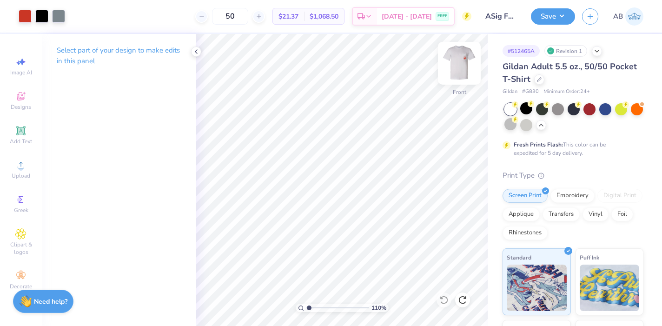
click at [455, 66] on img at bounding box center [459, 63] width 37 height 37
drag, startPoint x: 310, startPoint y: 309, endPoint x: 327, endPoint y: 309, distance: 17.2
type input "4.06"
click at [327, 309] on input "range" at bounding box center [337, 308] width 63 height 8
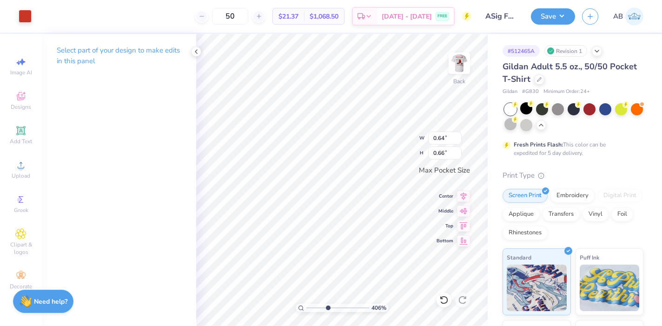
type input "0.63"
click at [399, 132] on div "406 % Back W 0.63 0.63 " H 0.66 0.66 " Max Pocket Size Center Middle Top Bottom" at bounding box center [341, 180] width 291 height 292
click at [443, 300] on icon at bounding box center [443, 299] width 9 height 9
click at [443, 301] on icon at bounding box center [443, 299] width 9 height 9
type input "2.02"
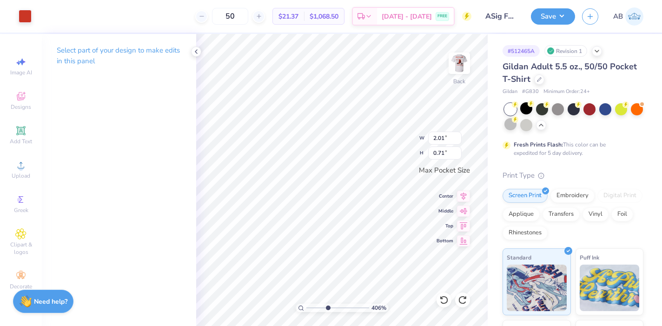
type input "0.69"
type input "0.67"
click at [456, 67] on img at bounding box center [459, 63] width 37 height 37
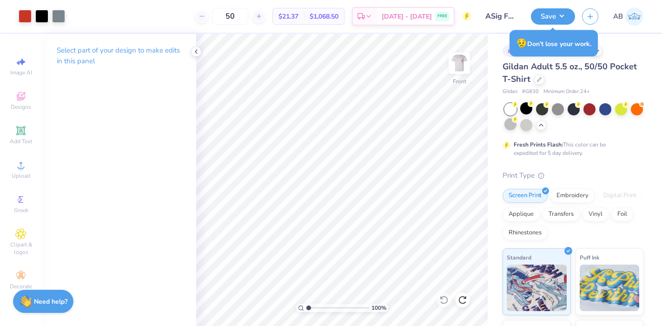
drag, startPoint x: 329, startPoint y: 307, endPoint x: 307, endPoint y: 305, distance: 21.9
type input "1"
click at [307, 305] on input "range" at bounding box center [337, 308] width 63 height 8
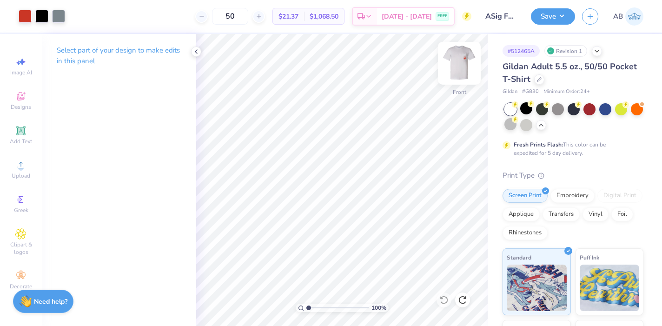
click at [460, 60] on img at bounding box center [459, 63] width 37 height 37
click at [554, 19] on button "Save" at bounding box center [553, 15] width 44 height 16
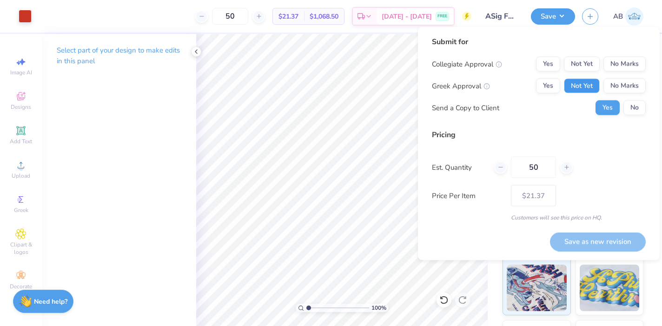
click at [576, 90] on button "Not Yet" at bounding box center [582, 86] width 36 height 15
click at [617, 63] on button "No Marks" at bounding box center [624, 64] width 42 height 15
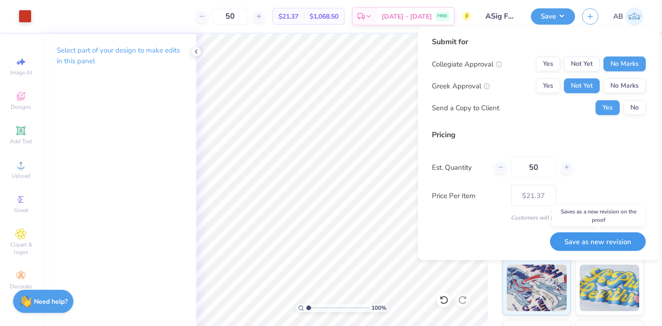
click at [621, 242] on button "Save as new revision" at bounding box center [598, 241] width 96 height 19
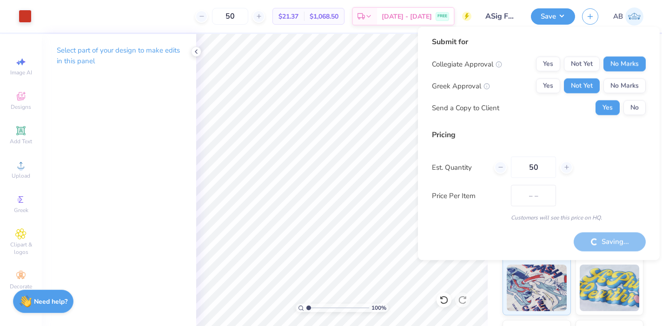
type input "$21.37"
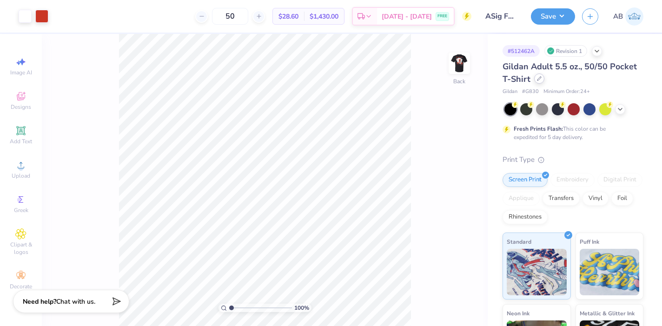
click at [537, 79] on icon at bounding box center [539, 78] width 5 height 5
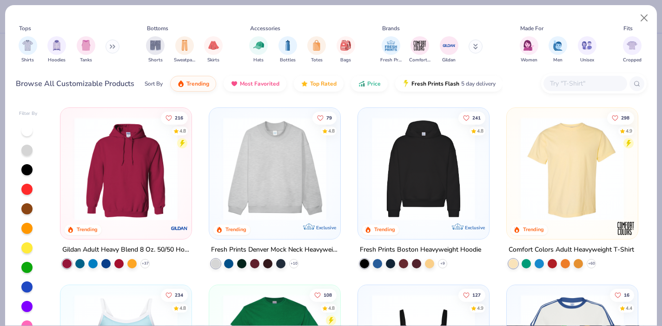
click at [558, 86] on input "text" at bounding box center [585, 83] width 72 height 11
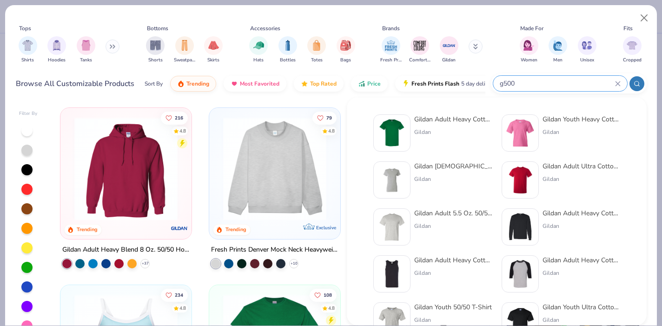
type input "g500"
click at [436, 121] on div "Gildan Adult Heavy Cotton T-Shirt" at bounding box center [453, 119] width 78 height 10
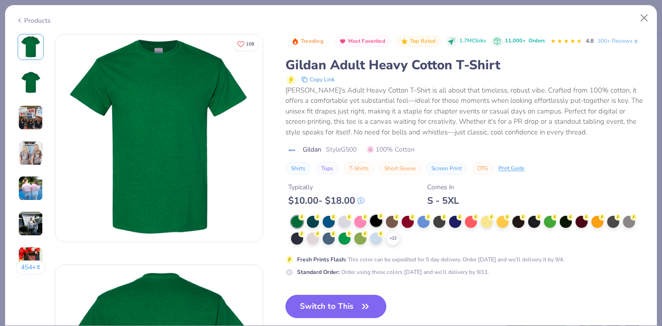
click at [376, 219] on div at bounding box center [376, 221] width 12 height 12
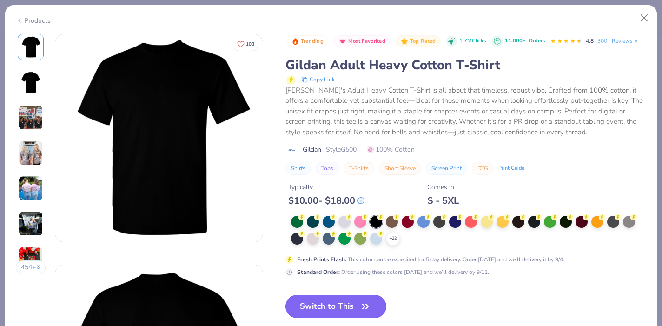
click at [338, 306] on button "Switch to This" at bounding box center [335, 306] width 101 height 23
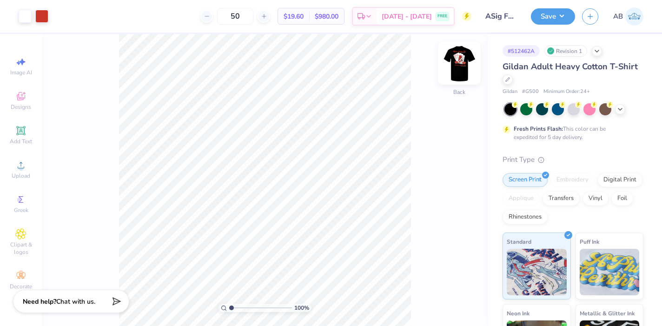
click at [457, 69] on img at bounding box center [459, 63] width 37 height 37
click at [456, 69] on img at bounding box center [459, 63] width 37 height 37
